Goal: Task Accomplishment & Management: Use online tool/utility

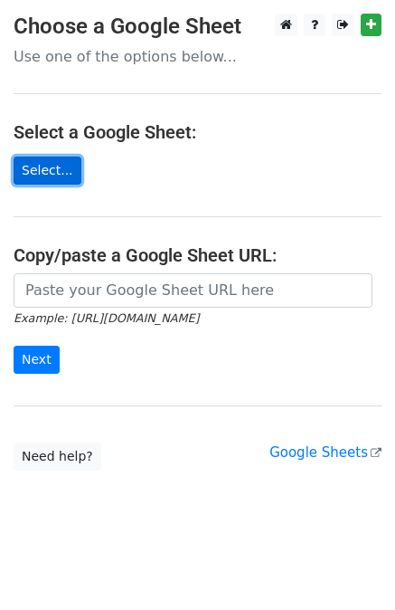
click at [56, 175] on link "Select..." at bounding box center [48, 170] width 68 height 28
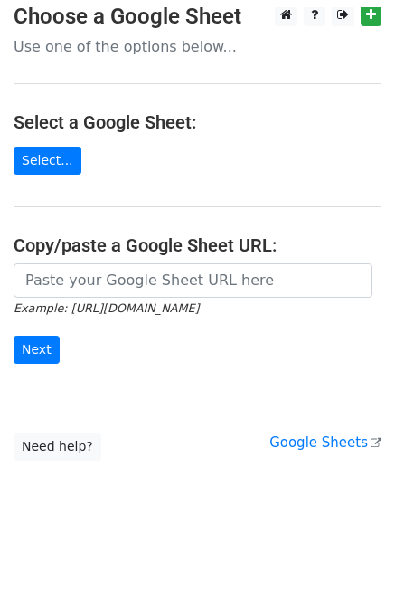
scroll to position [4, 0]
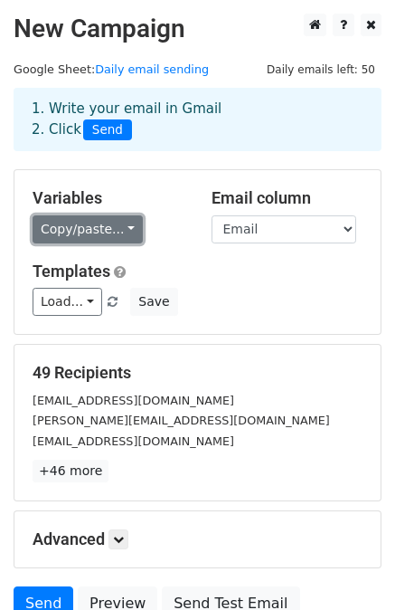
click at [126, 229] on link "Copy/paste..." at bounding box center [88, 229] width 110 height 28
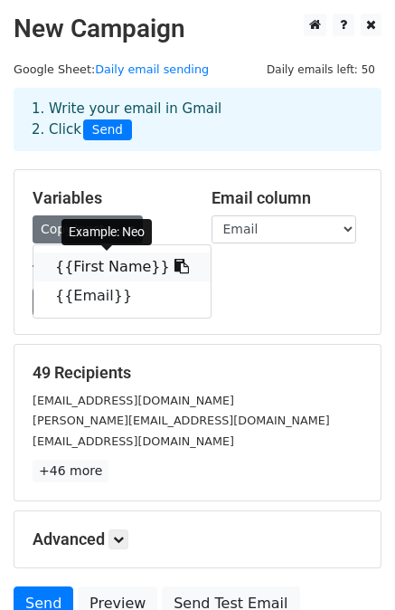
click at [117, 265] on link "{{First Name}}" at bounding box center [121, 266] width 177 height 29
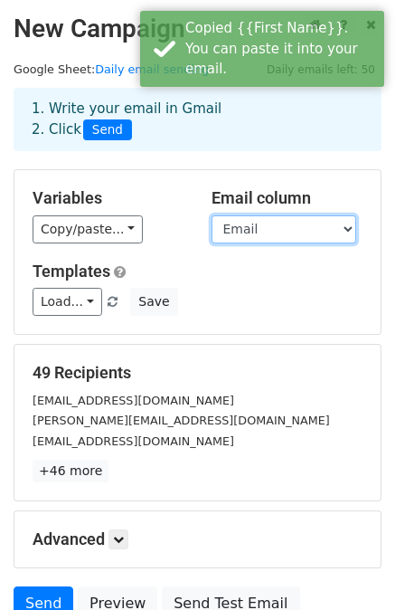
click at [254, 227] on select "First Name Email" at bounding box center [284, 229] width 145 height 28
click at [212, 215] on select "First Name Email" at bounding box center [284, 229] width 145 height 28
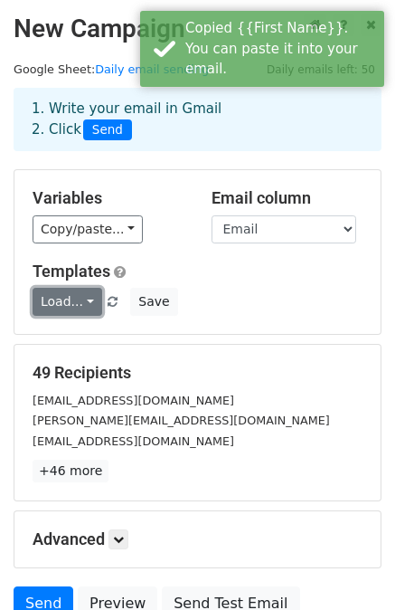
click at [76, 308] on link "Load..." at bounding box center [68, 302] width 70 height 28
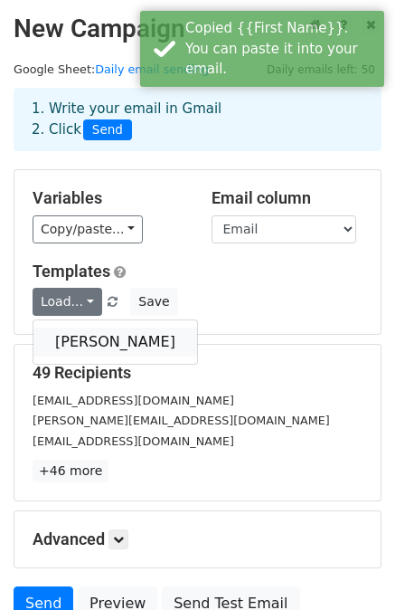
click at [90, 342] on link "[PERSON_NAME]" at bounding box center [115, 341] width 164 height 29
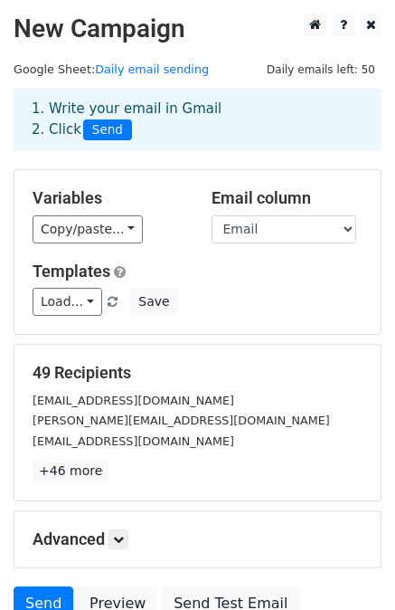
scroll to position [163, 0]
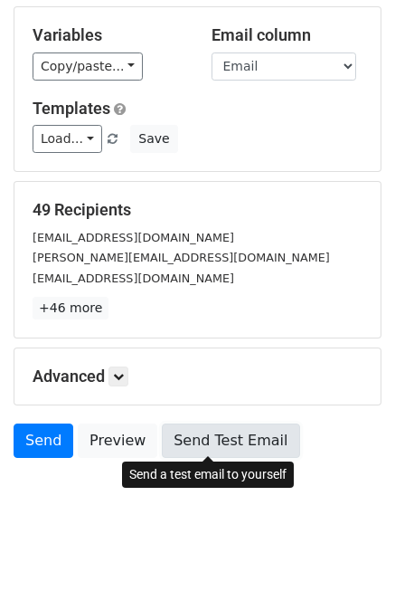
click at [206, 438] on link "Send Test Email" at bounding box center [230, 440] width 137 height 34
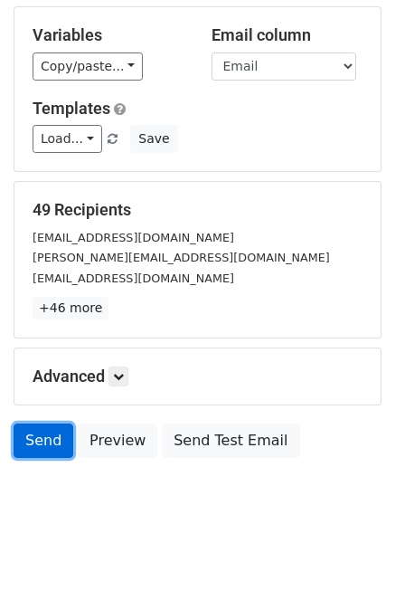
click at [59, 433] on link "Send" at bounding box center [44, 440] width 60 height 34
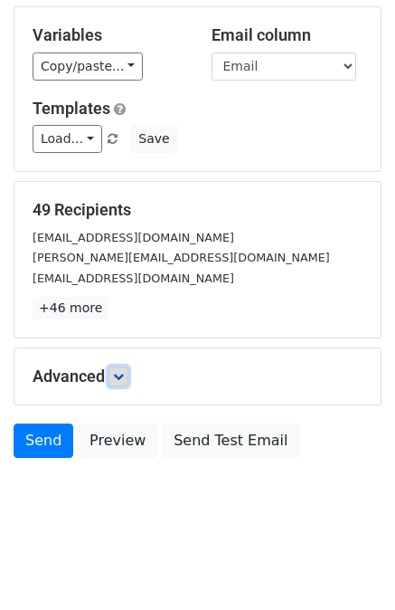
click at [122, 381] on link at bounding box center [119, 376] width 20 height 20
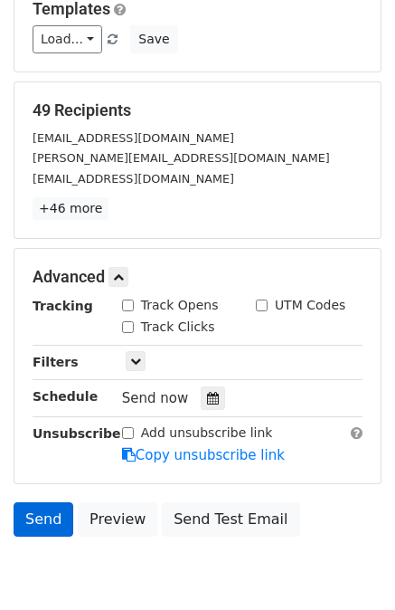
scroll to position [338, 0]
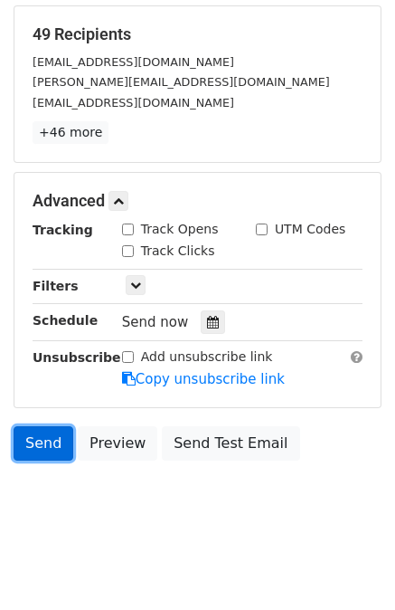
click at [40, 453] on link "Send" at bounding box center [44, 443] width 60 height 34
click at [37, 435] on link "Send" at bounding box center [44, 443] width 60 height 34
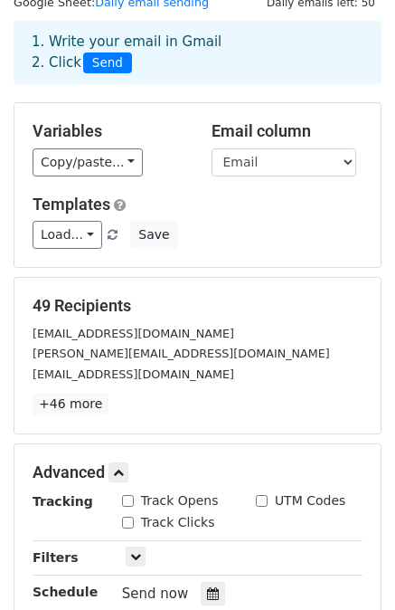
scroll to position [0, 0]
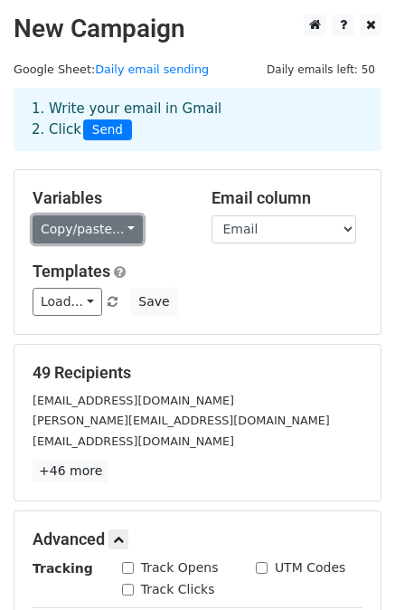
click at [117, 229] on link "Copy/paste..." at bounding box center [88, 229] width 110 height 28
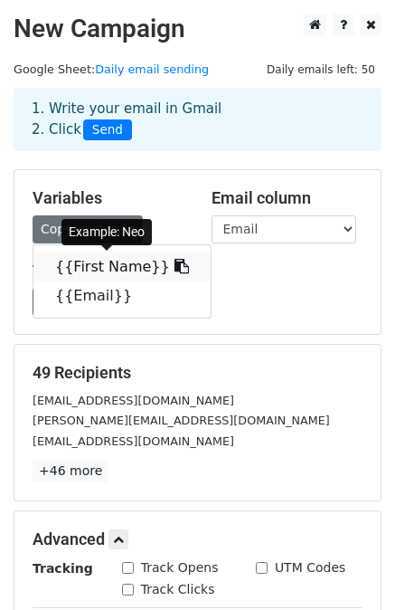
click at [103, 264] on link "{{First Name}}" at bounding box center [121, 266] width 177 height 29
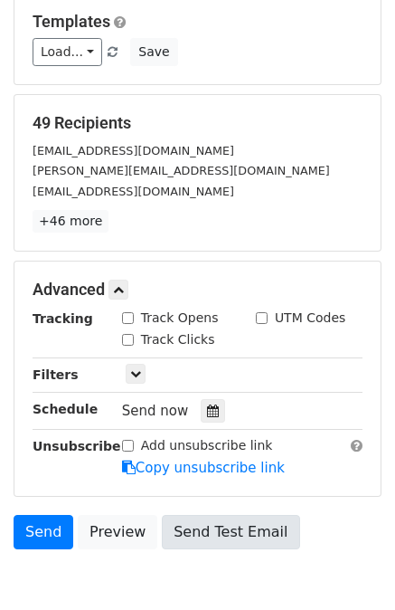
scroll to position [338, 0]
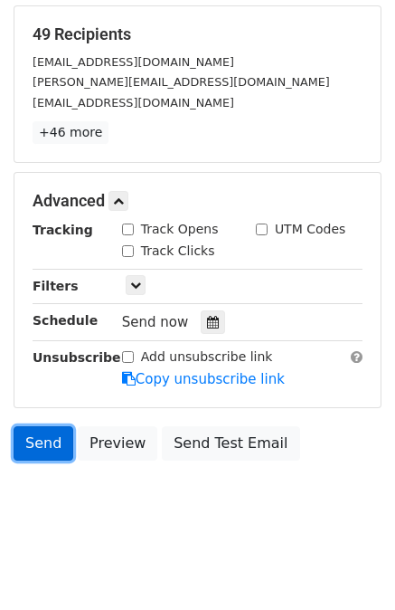
click at [24, 439] on link "Send" at bounding box center [44, 443] width 60 height 34
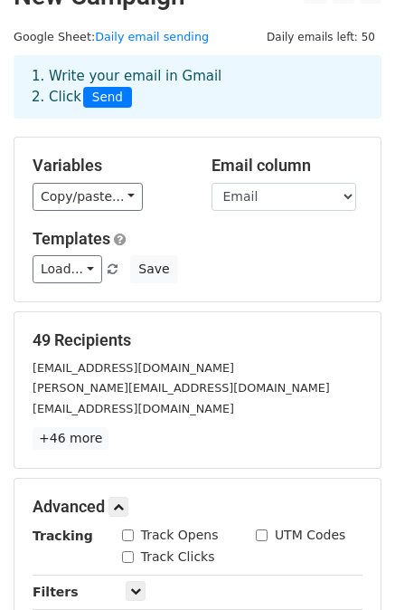
scroll to position [0, 0]
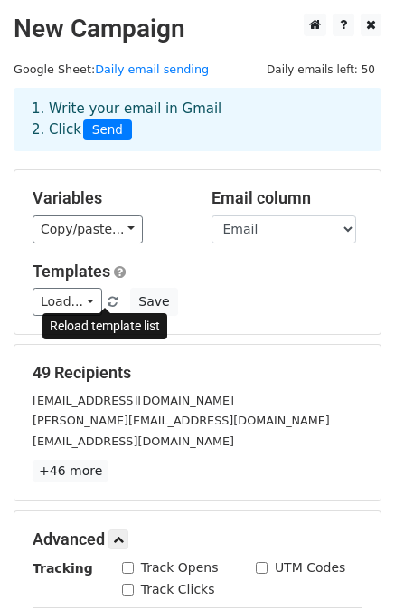
click at [108, 301] on span at bounding box center [113, 303] width 10 height 12
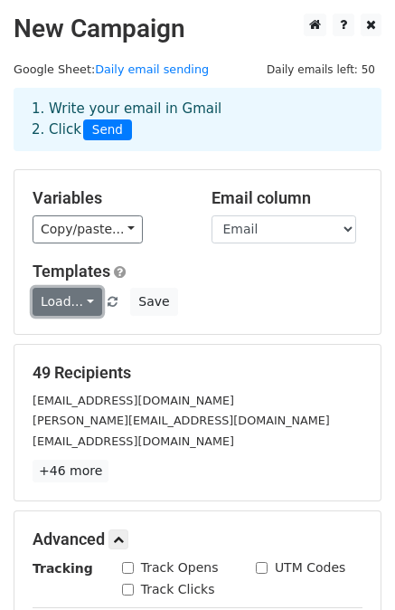
click at [73, 299] on link "Load..." at bounding box center [68, 302] width 70 height 28
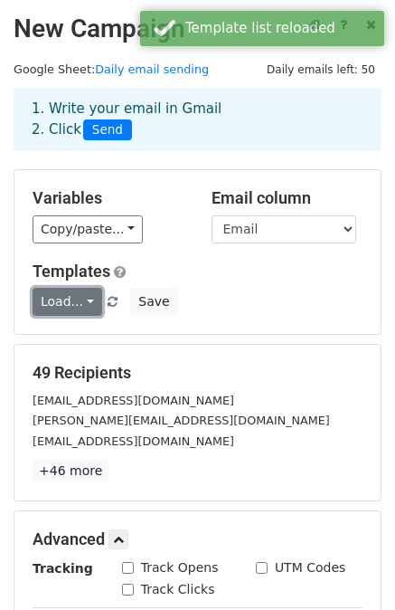
click at [80, 303] on link "Load..." at bounding box center [68, 302] width 70 height 28
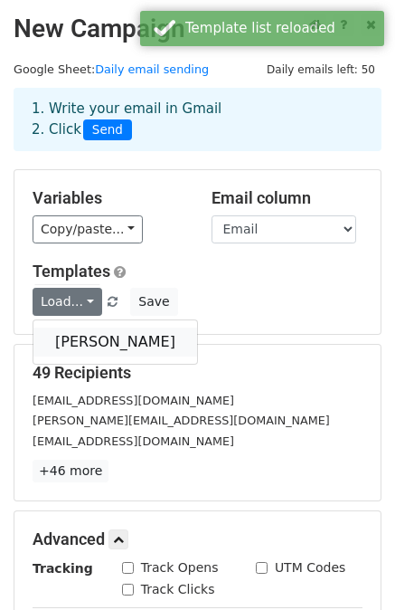
click at [80, 337] on link "[PERSON_NAME]" at bounding box center [115, 341] width 164 height 29
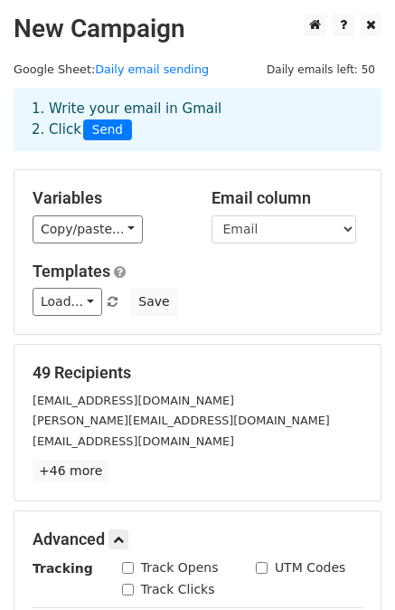
click at [11, 346] on main "New Campaign Daily emails left: 50 Google Sheet: Daily email sending 1. Write y…" at bounding box center [197, 411] width 395 height 794
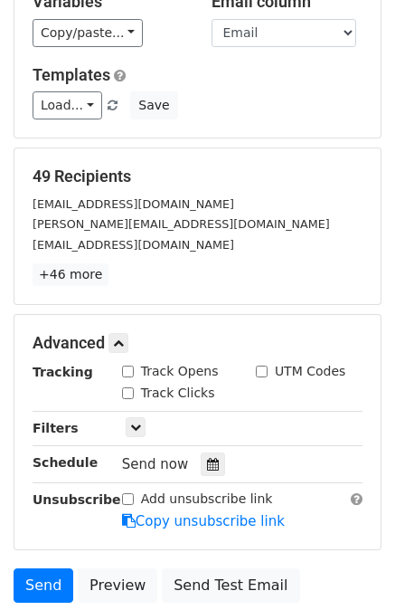
scroll to position [338, 0]
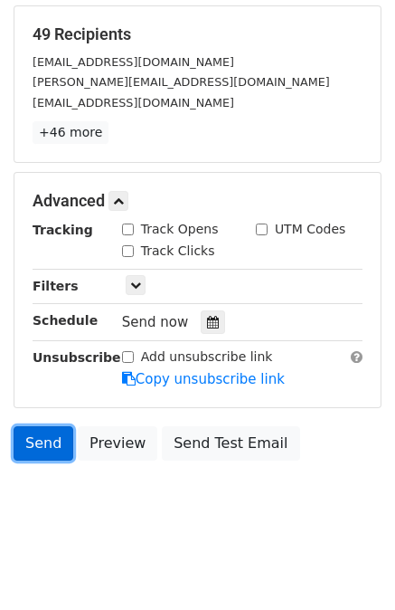
click at [52, 435] on link "Send" at bounding box center [44, 443] width 60 height 34
